Goal: Information Seeking & Learning: Find specific fact

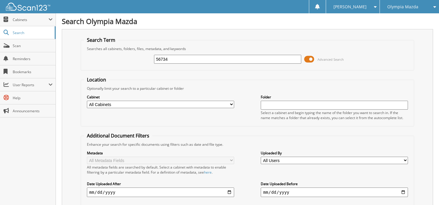
type input "56734"
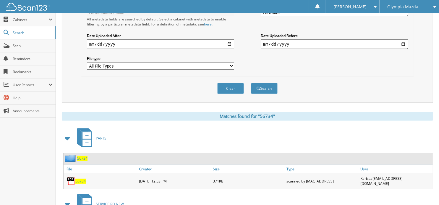
scroll to position [186, 0]
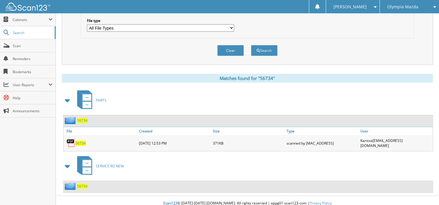
click at [85, 183] on span "56734" at bounding box center [82, 185] width 10 height 5
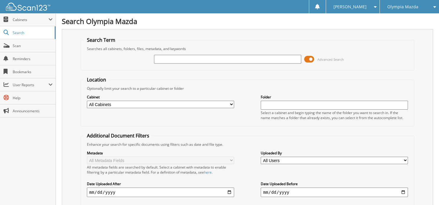
click at [216, 59] on input "text" at bounding box center [227, 59] width 147 height 9
type input "57068"
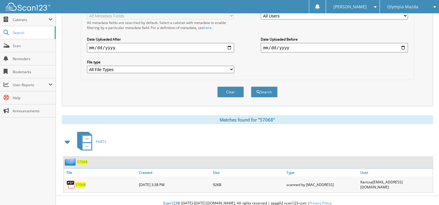
scroll to position [124, 0]
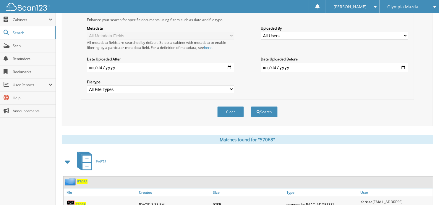
click at [228, 106] on div "Clear" at bounding box center [231, 112] width 28 height 12
click at [229, 106] on button "Clear" at bounding box center [230, 111] width 27 height 11
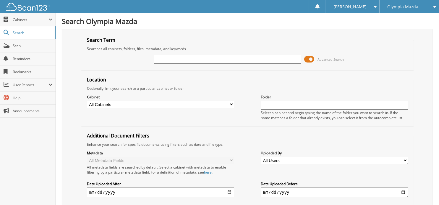
scroll to position [0, 0]
click at [195, 60] on input "text" at bounding box center [227, 59] width 147 height 9
type input "56590"
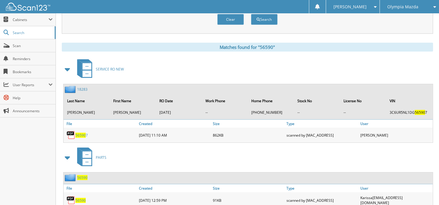
scroll to position [246, 0]
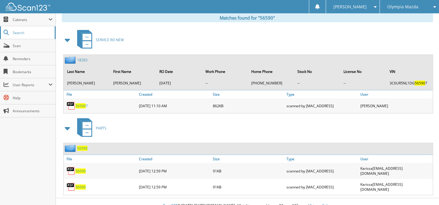
click at [26, 34] on span "Search" at bounding box center [32, 32] width 39 height 5
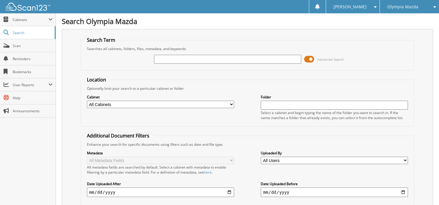
click at [169, 60] on input "text" at bounding box center [227, 59] width 147 height 9
type input "56946"
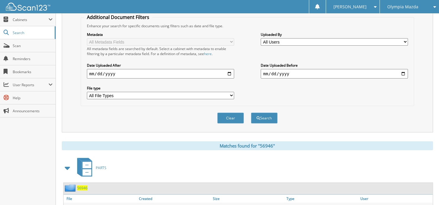
scroll to position [144, 0]
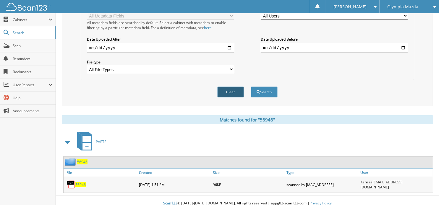
click at [218, 89] on button "Clear" at bounding box center [230, 91] width 27 height 11
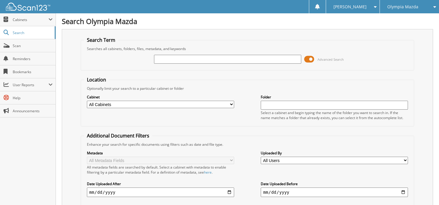
scroll to position [0, 0]
click at [179, 57] on input "text" at bounding box center [227, 59] width 147 height 9
type input "56555"
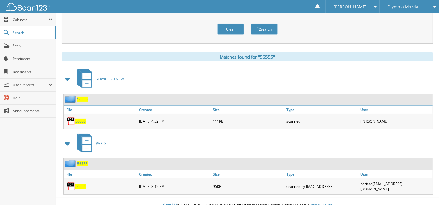
scroll to position [208, 0]
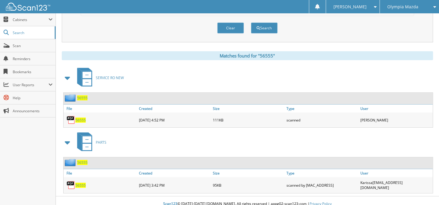
click at [82, 117] on span "56555" at bounding box center [80, 119] width 10 height 5
click at [86, 95] on span "56555" at bounding box center [82, 97] width 10 height 5
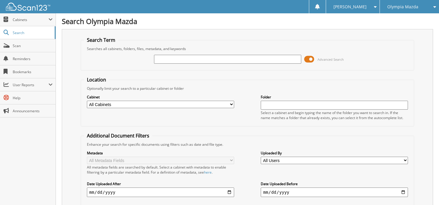
click at [197, 57] on input "text" at bounding box center [227, 59] width 147 height 9
type input "56926"
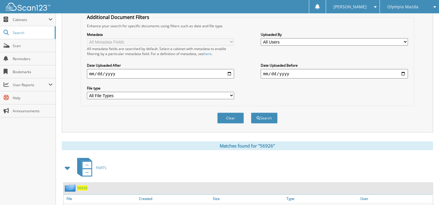
scroll to position [144, 0]
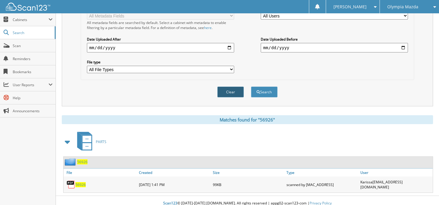
click at [231, 91] on button "Clear" at bounding box center [230, 91] width 27 height 11
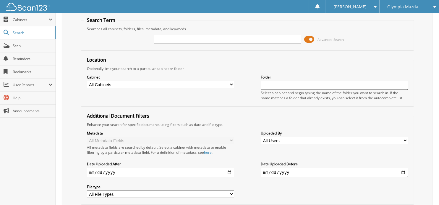
scroll to position [0, 0]
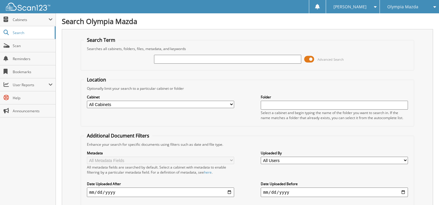
click at [182, 62] on input "text" at bounding box center [227, 59] width 147 height 9
type input "56729"
click at [176, 56] on input "56729" at bounding box center [227, 59] width 147 height 9
type input "5"
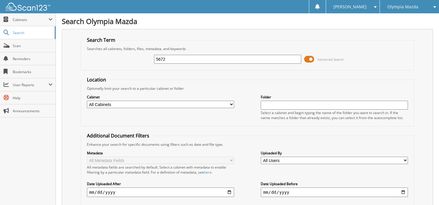
type input "56729"
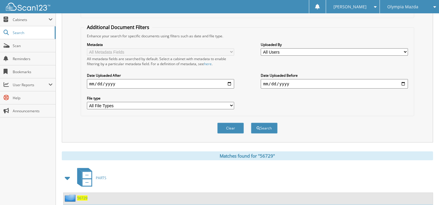
scroll to position [144, 0]
